Goal: Task Accomplishment & Management: Use online tool/utility

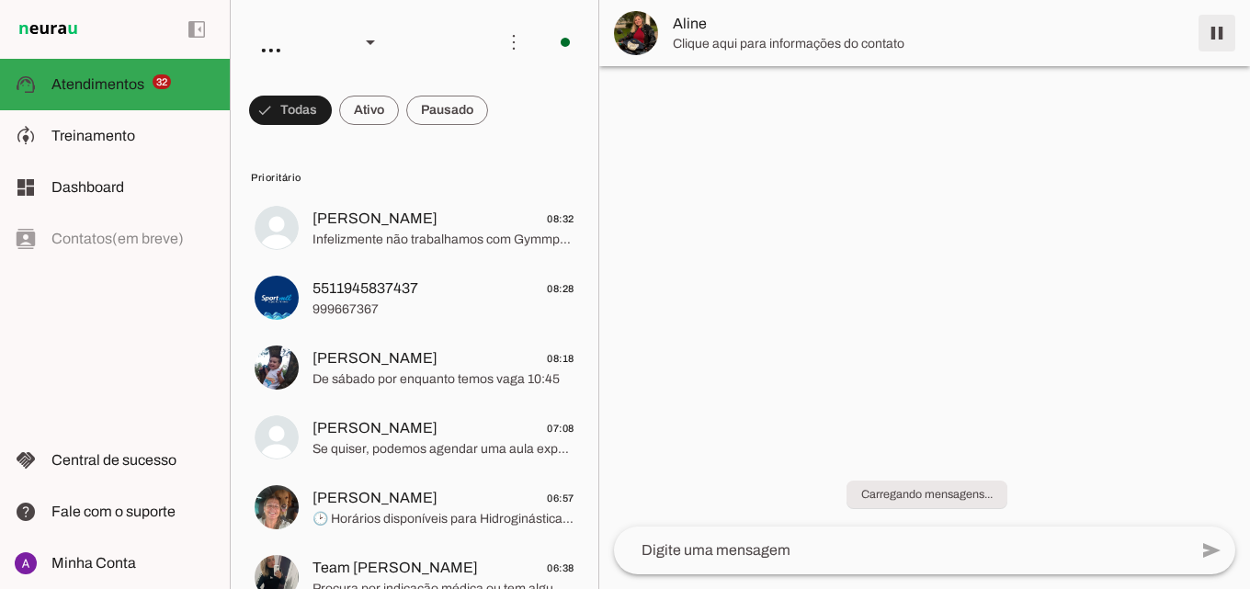
click at [1219, 40] on span at bounding box center [1217, 33] width 44 height 44
click at [1216, 36] on span at bounding box center [1217, 33] width 44 height 44
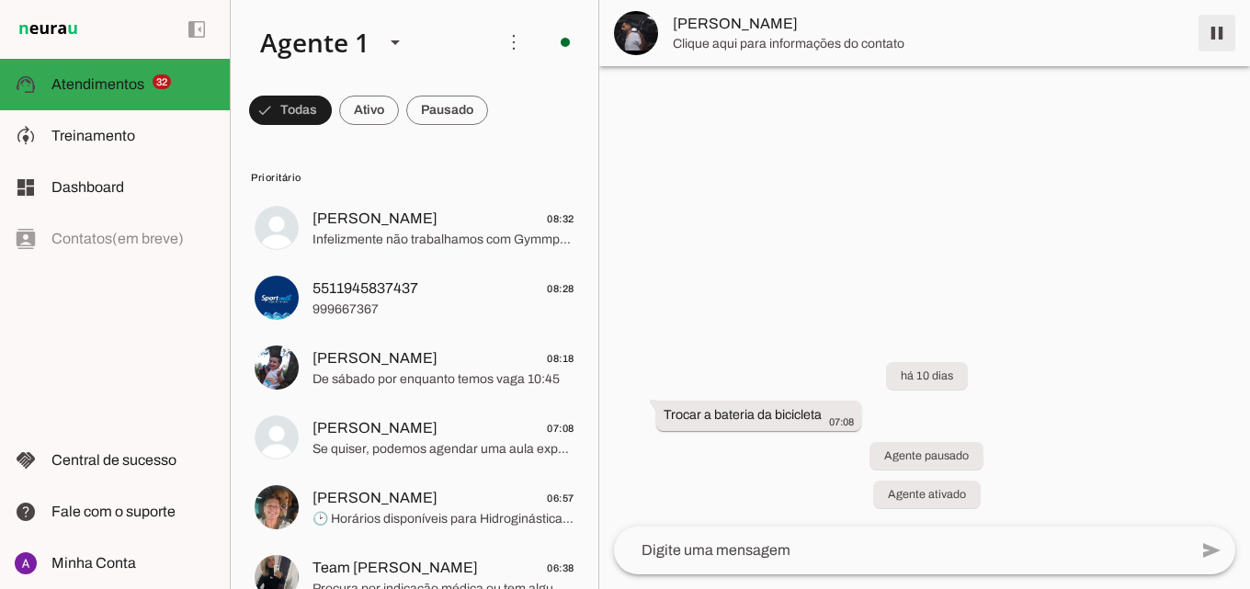
click at [1210, 33] on span at bounding box center [1217, 33] width 44 height 44
